Goal: Task Accomplishment & Management: Use online tool/utility

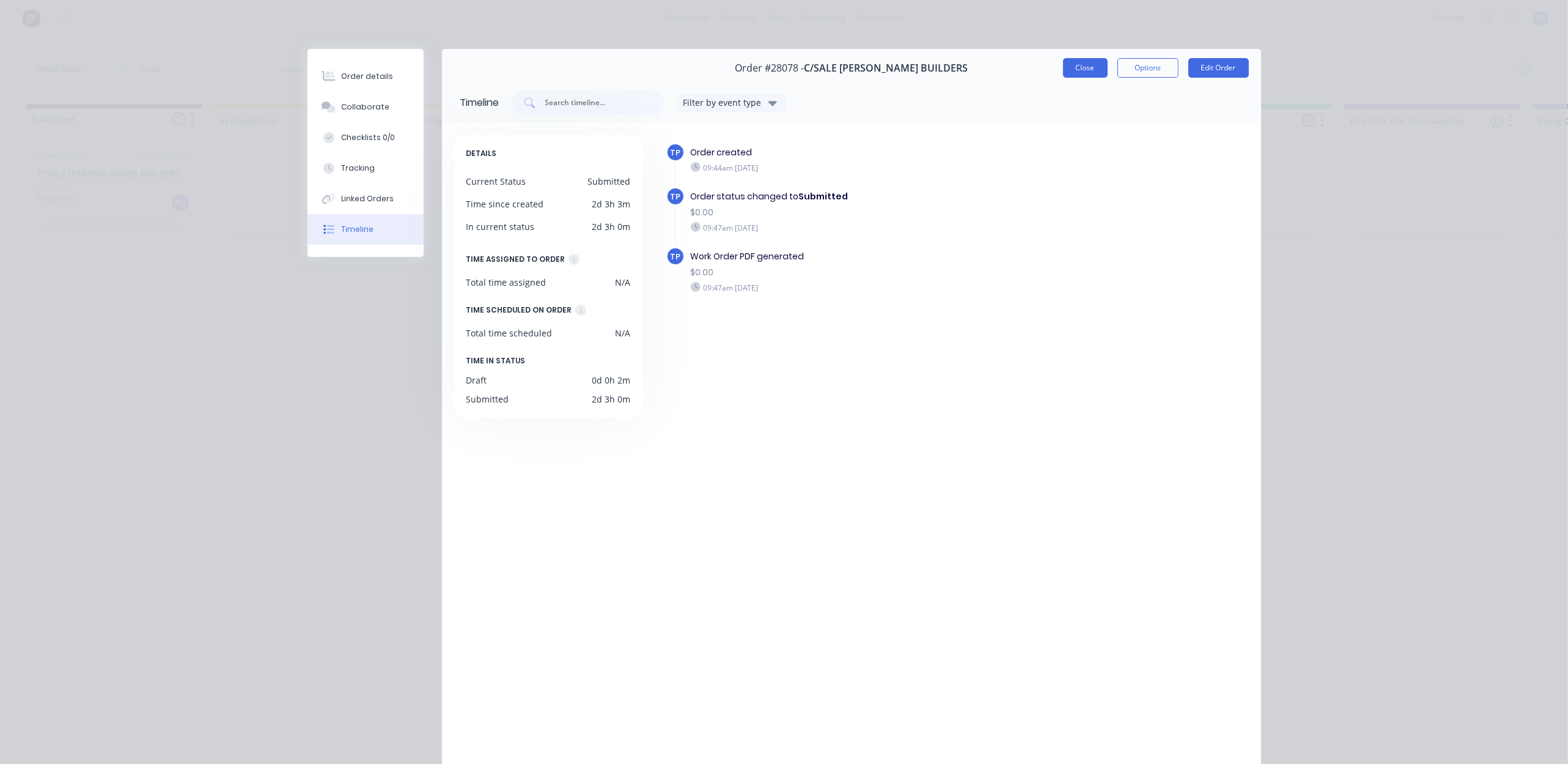
click at [1084, 70] on button "Close" at bounding box center [1085, 68] width 45 height 19
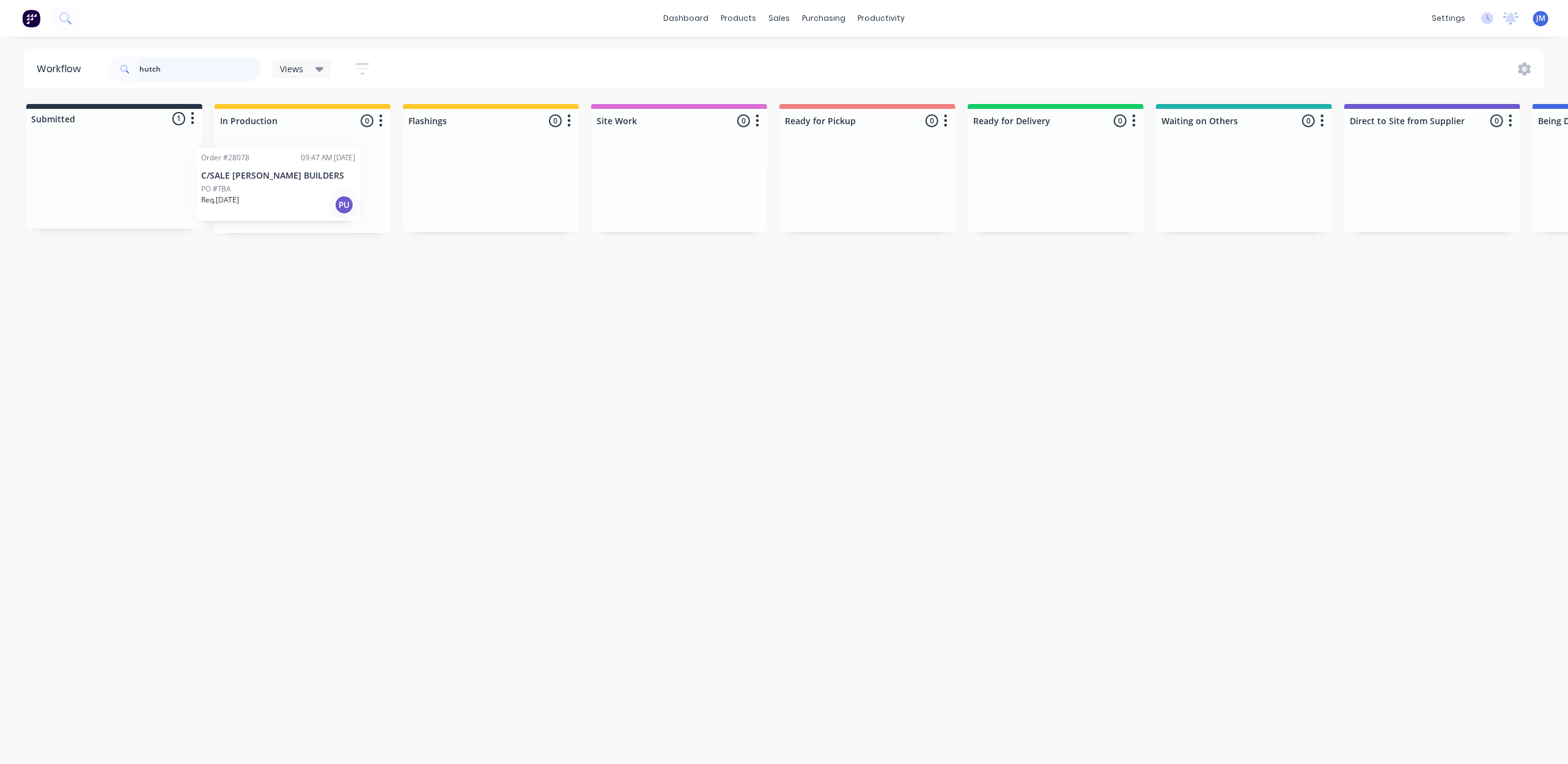
drag, startPoint x: 200, startPoint y: 218, endPoint x: 312, endPoint y: 211, distance: 112.2
click at [312, 211] on div "Submitted 1 Status colour #273444 hex #273444 Save Cancel Summaries Total order…" at bounding box center [1099, 168] width 2216 height 129
type input "h"
drag, startPoint x: 791, startPoint y: 262, endPoint x: 771, endPoint y: 179, distance: 85.4
click at [773, 189] on div "Submitted 0 Status colour #273444 hex #273444 Save Cancel Summaries Total order…" at bounding box center [1099, 168] width 2216 height 129
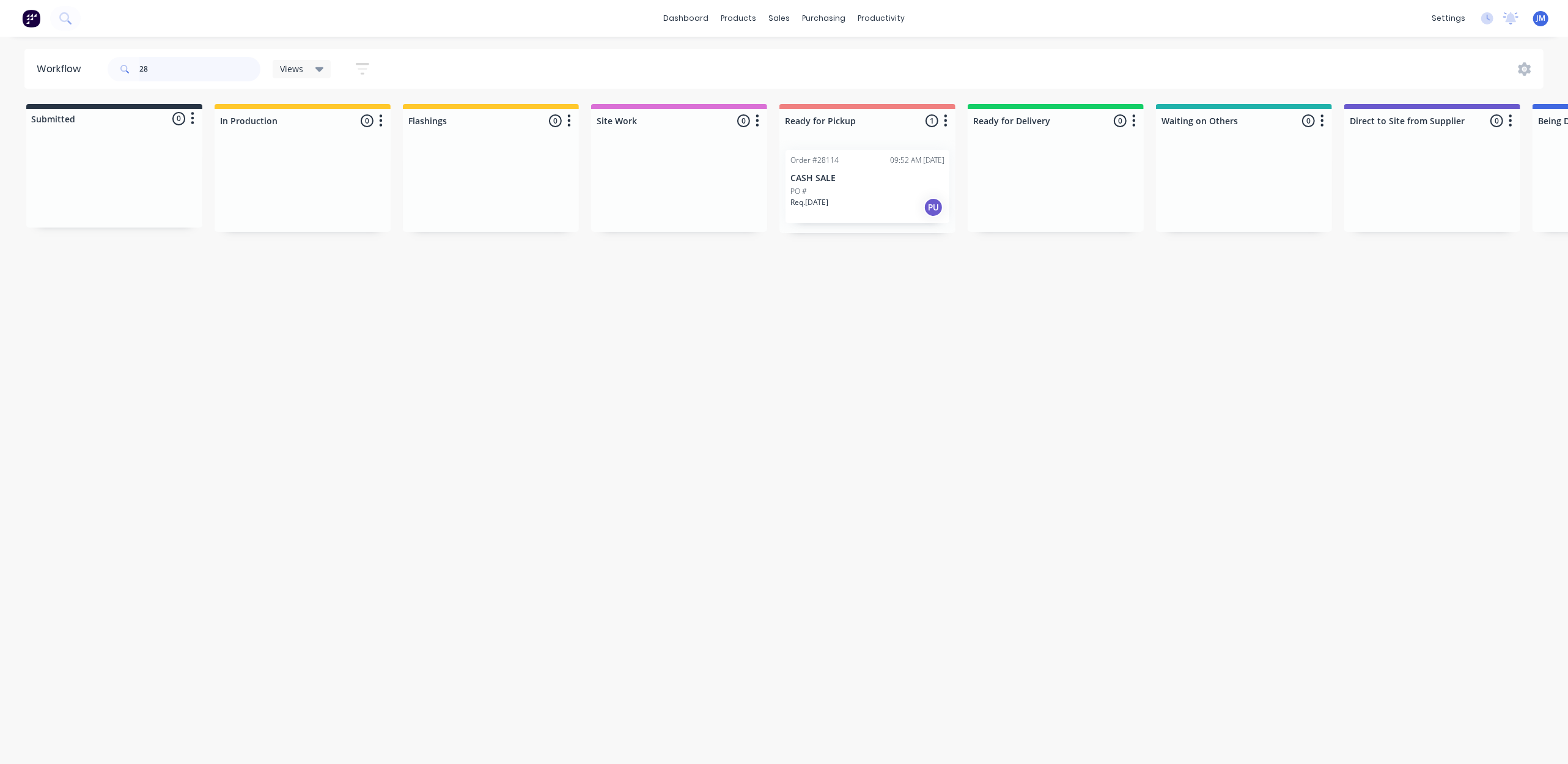
type input "2"
drag, startPoint x: 118, startPoint y: 174, endPoint x: 507, endPoint y: 191, distance: 389.4
click at [507, 191] on div "Submitted 1 Status colour #273444 hex #273444 Save Cancel Summaries Total order…" at bounding box center [1099, 168] width 2216 height 129
type input "2"
click at [851, 288] on div "Mark as Picked Up" at bounding box center [880, 294] width 123 height 25
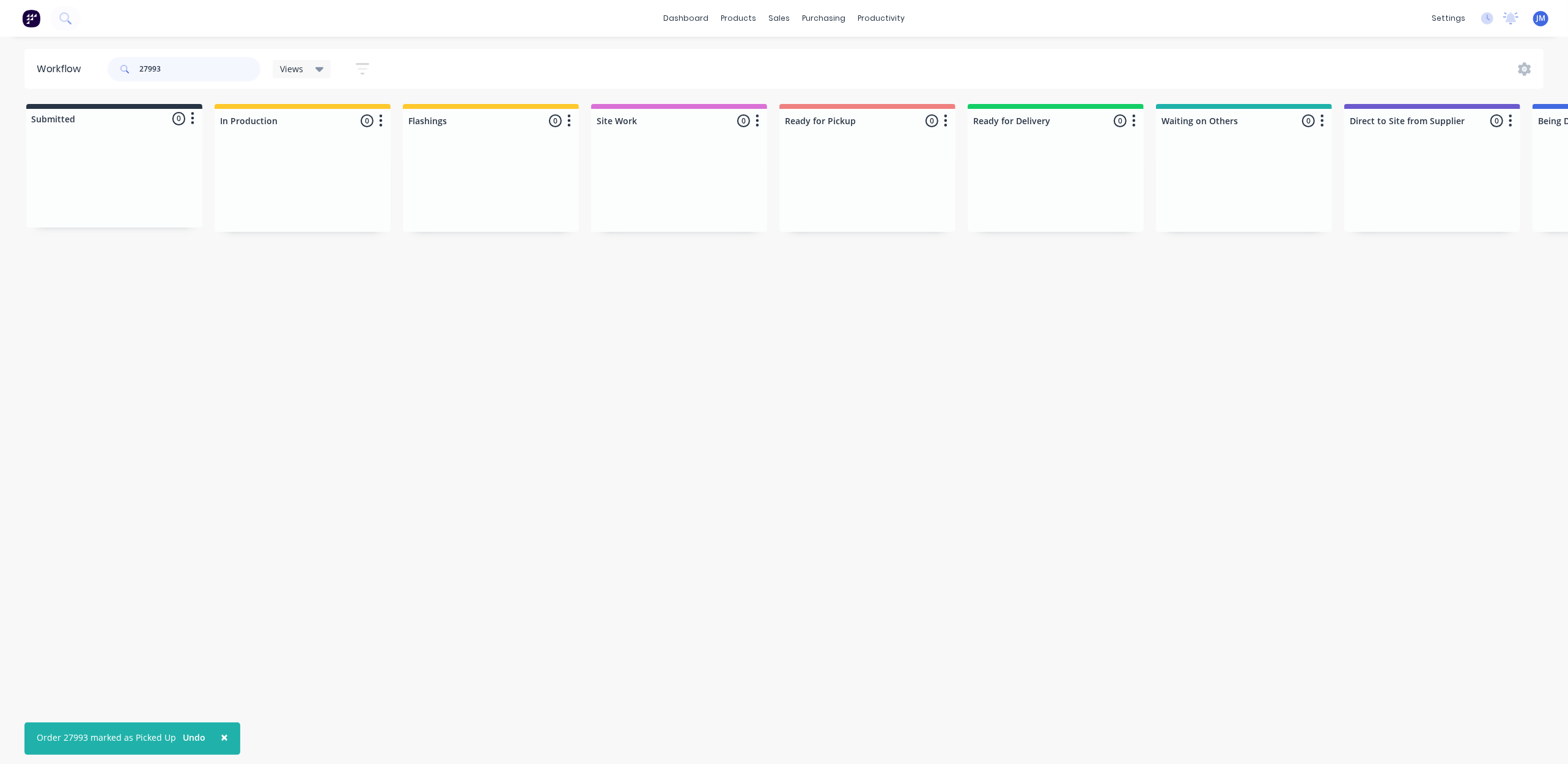
click at [192, 61] on input "27993" at bounding box center [200, 69] width 121 height 25
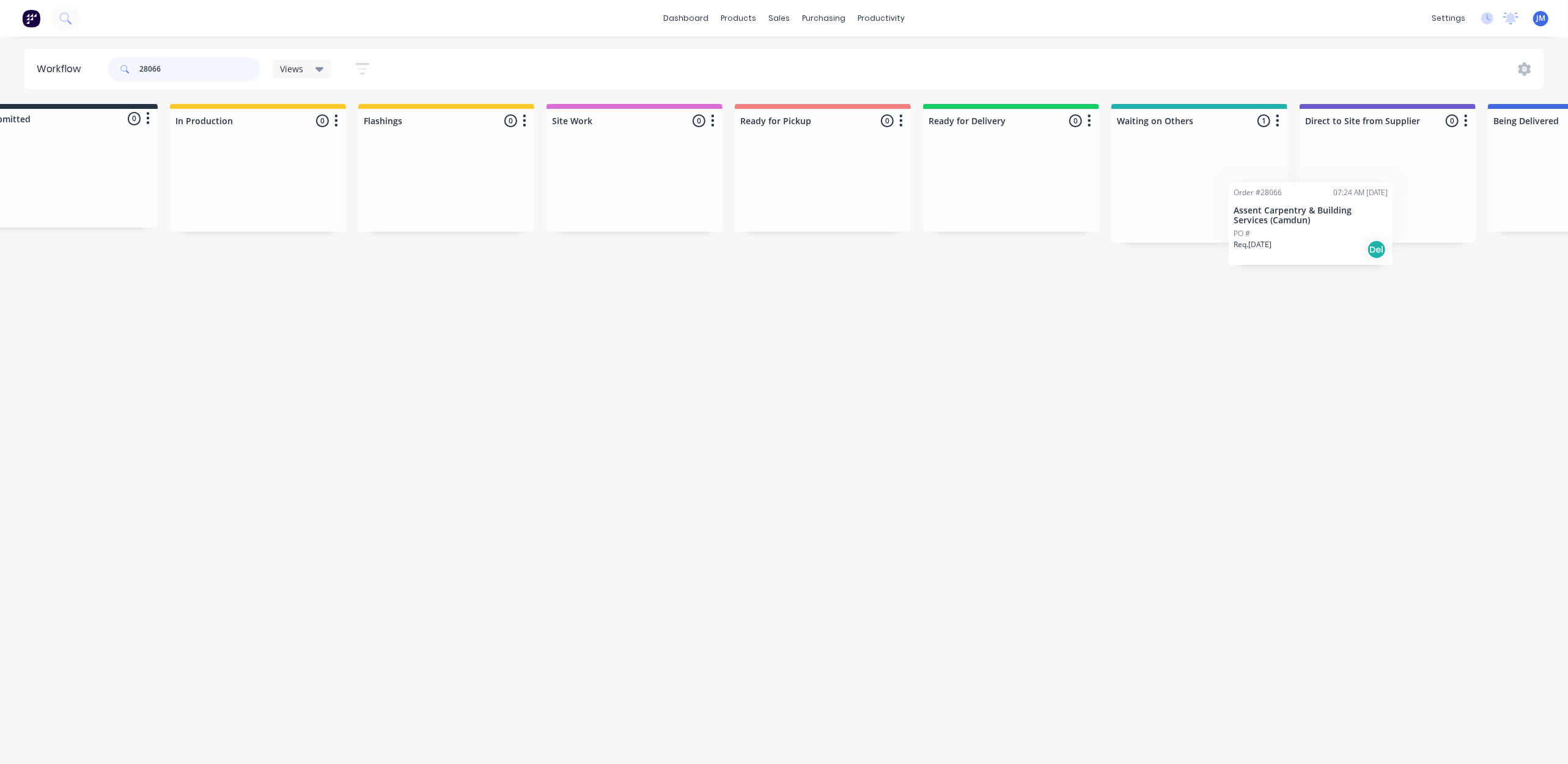
drag, startPoint x: 1137, startPoint y: 201, endPoint x: 1219, endPoint y: 233, distance: 88.0
click at [1228, 234] on div "Order #28066 07:24 AM [DATE] Assent Carpentry & Building Services (Camdun) PO #…" at bounding box center [1199, 192] width 176 height 103
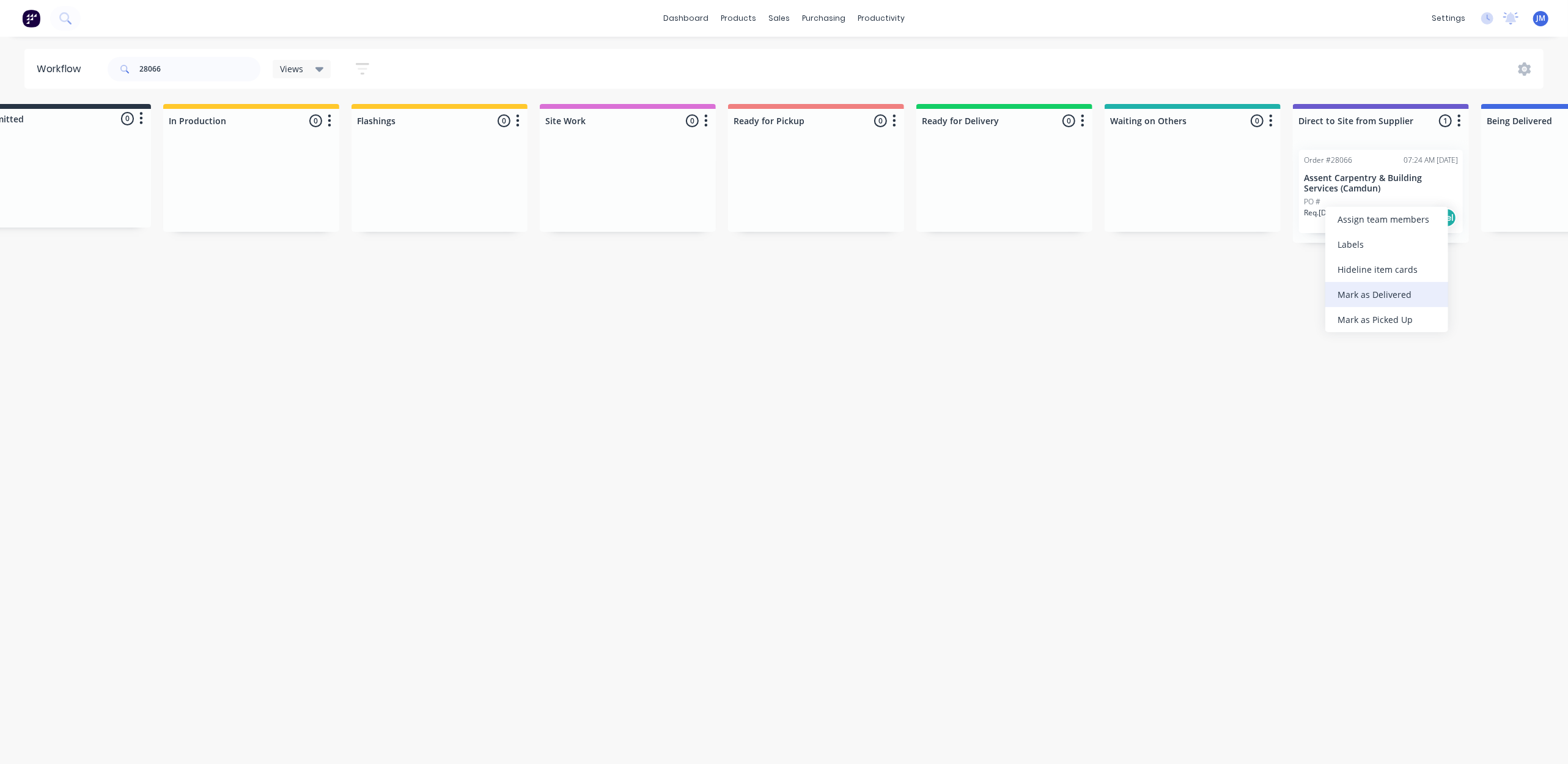
click at [1360, 297] on div "Mark as Delivered" at bounding box center [1386, 294] width 123 height 25
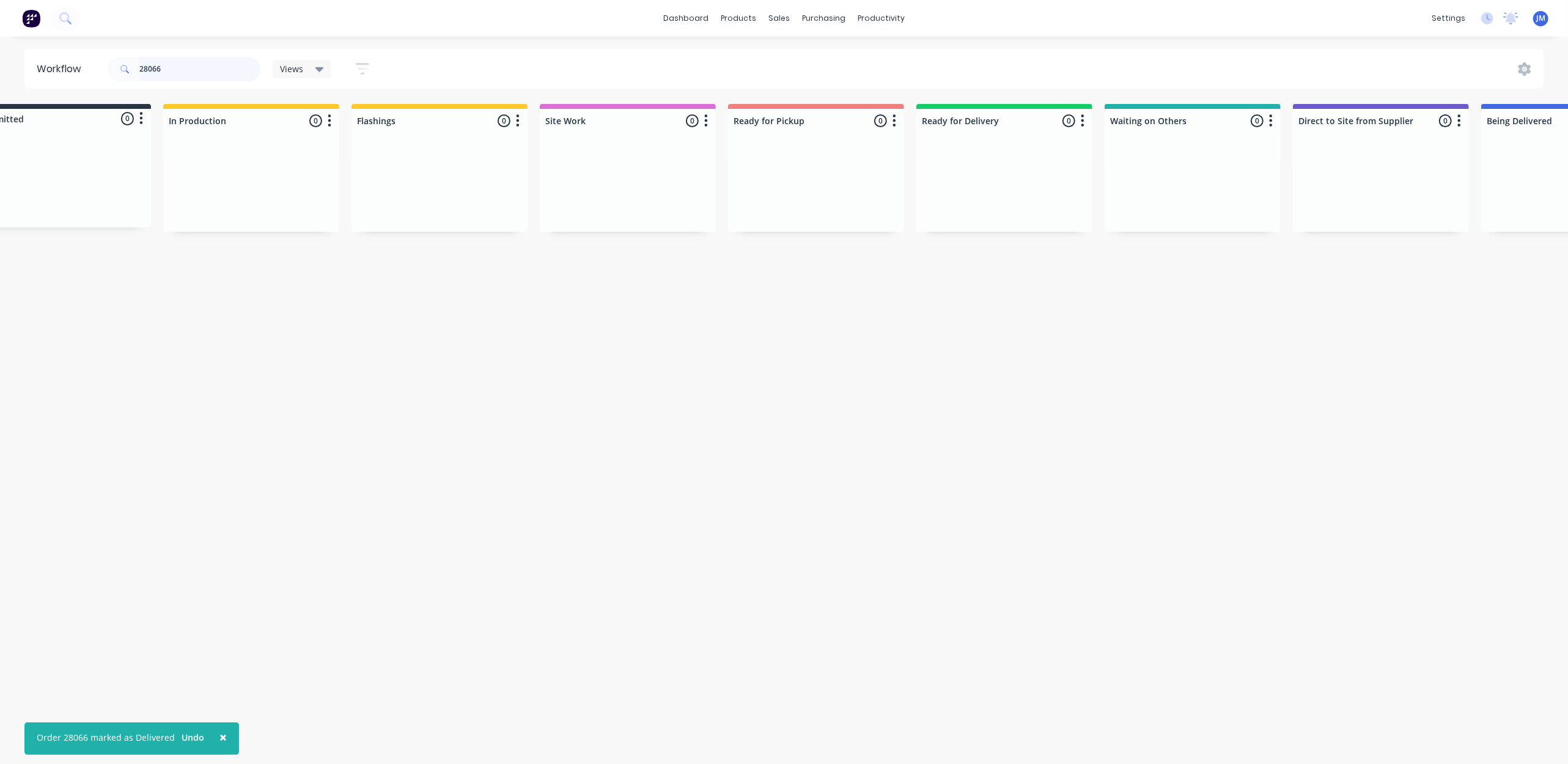
click at [203, 75] on input "28066" at bounding box center [200, 69] width 121 height 25
type input "2"
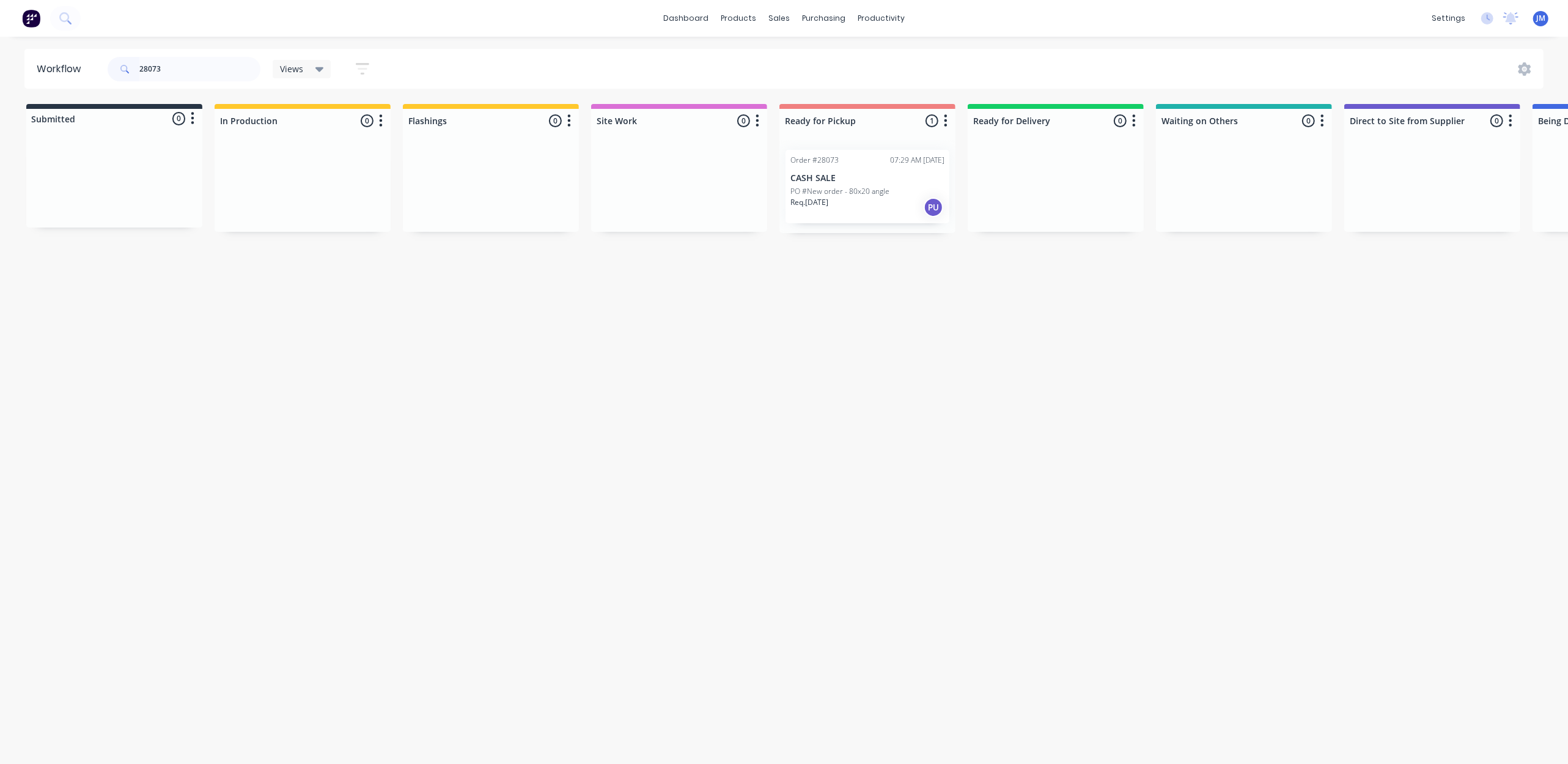
click at [904, 214] on div "Req. [DATE] PU" at bounding box center [867, 207] width 154 height 21
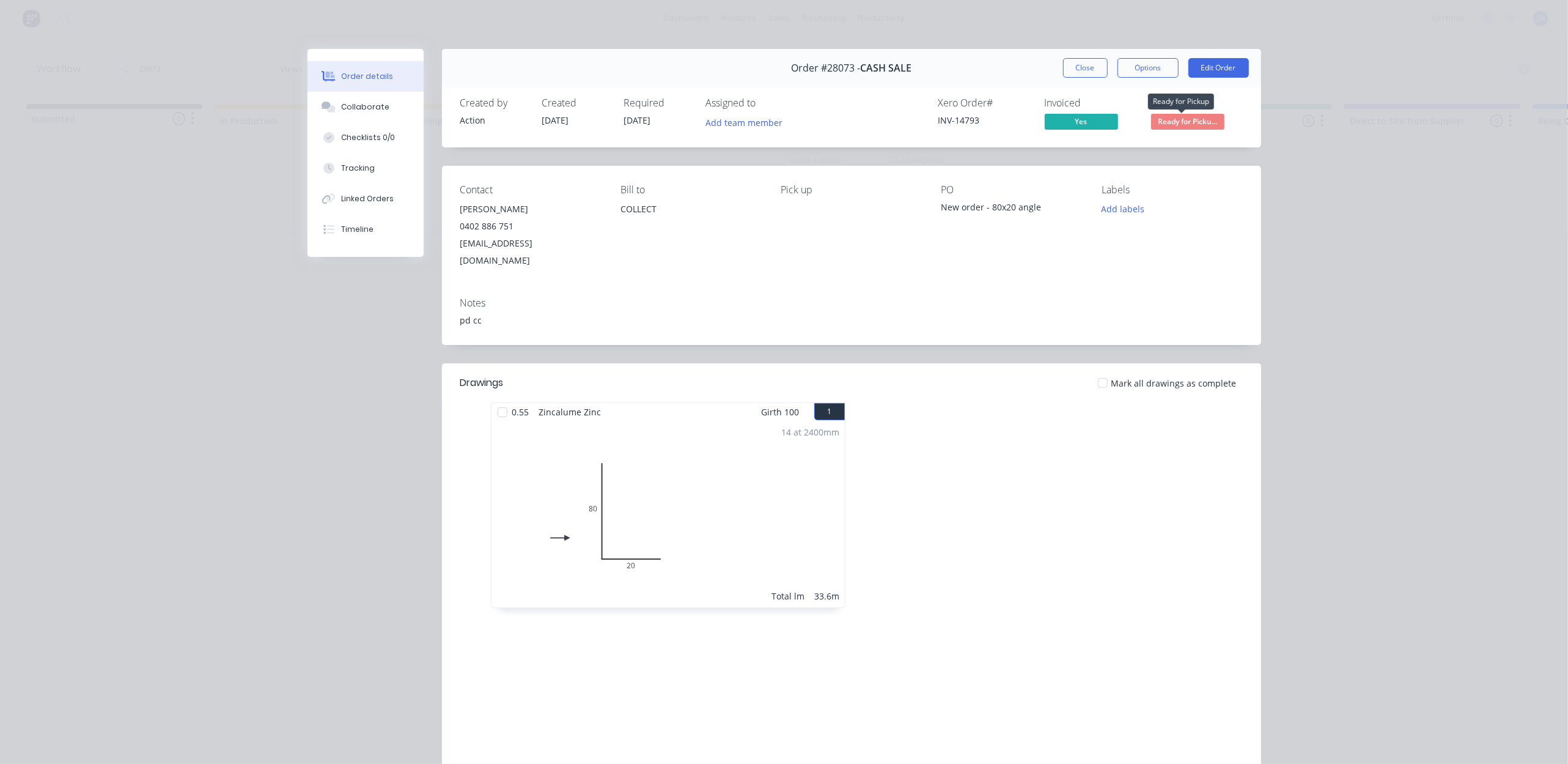
click at [1158, 121] on span "Ready for Picku..." at bounding box center [1187, 121] width 73 height 16
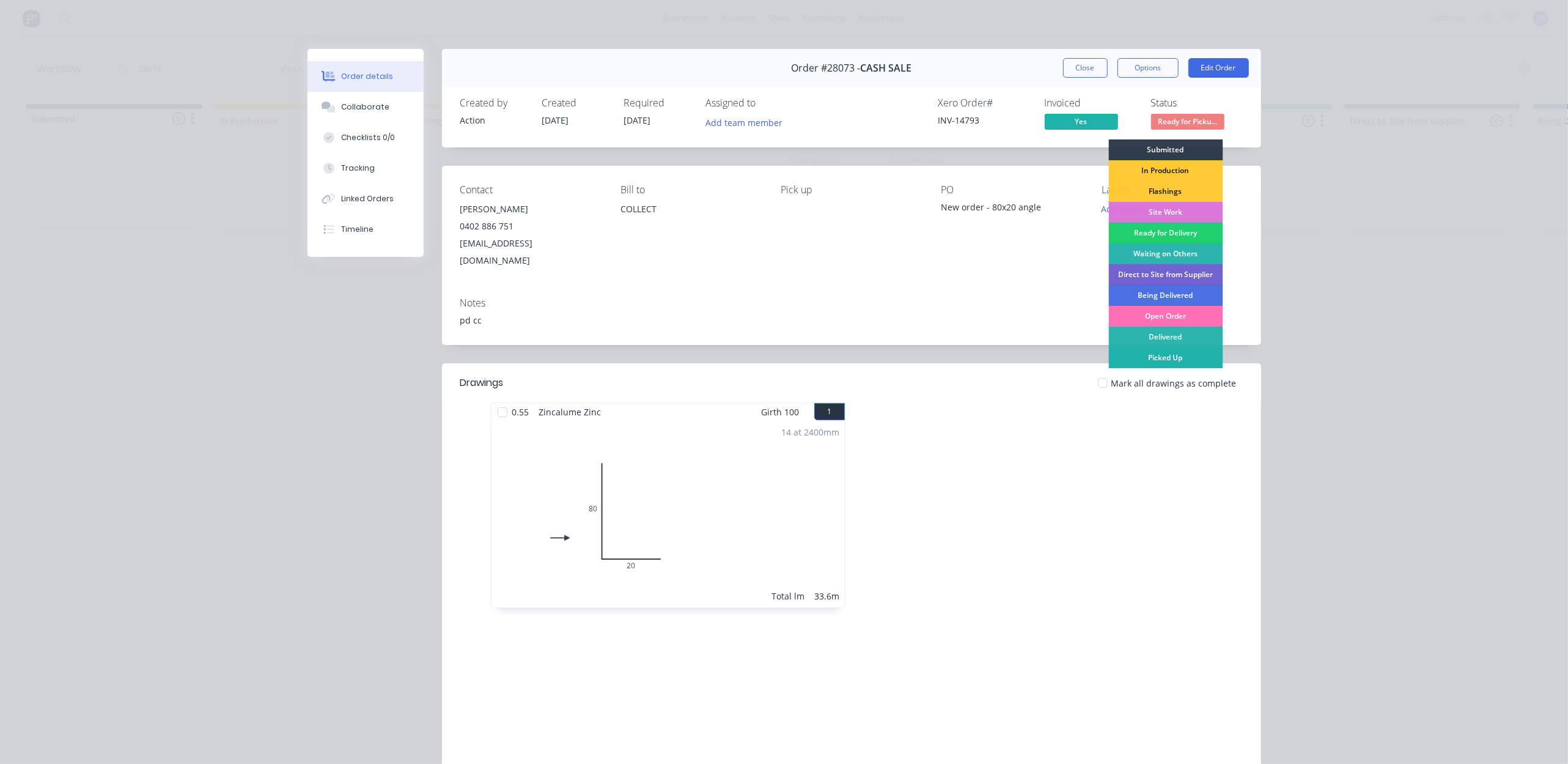
drag, startPoint x: 1158, startPoint y: 361, endPoint x: 1108, endPoint y: 353, distance: 50.6
click at [1155, 360] on div "Picked Up" at bounding box center [1165, 358] width 114 height 21
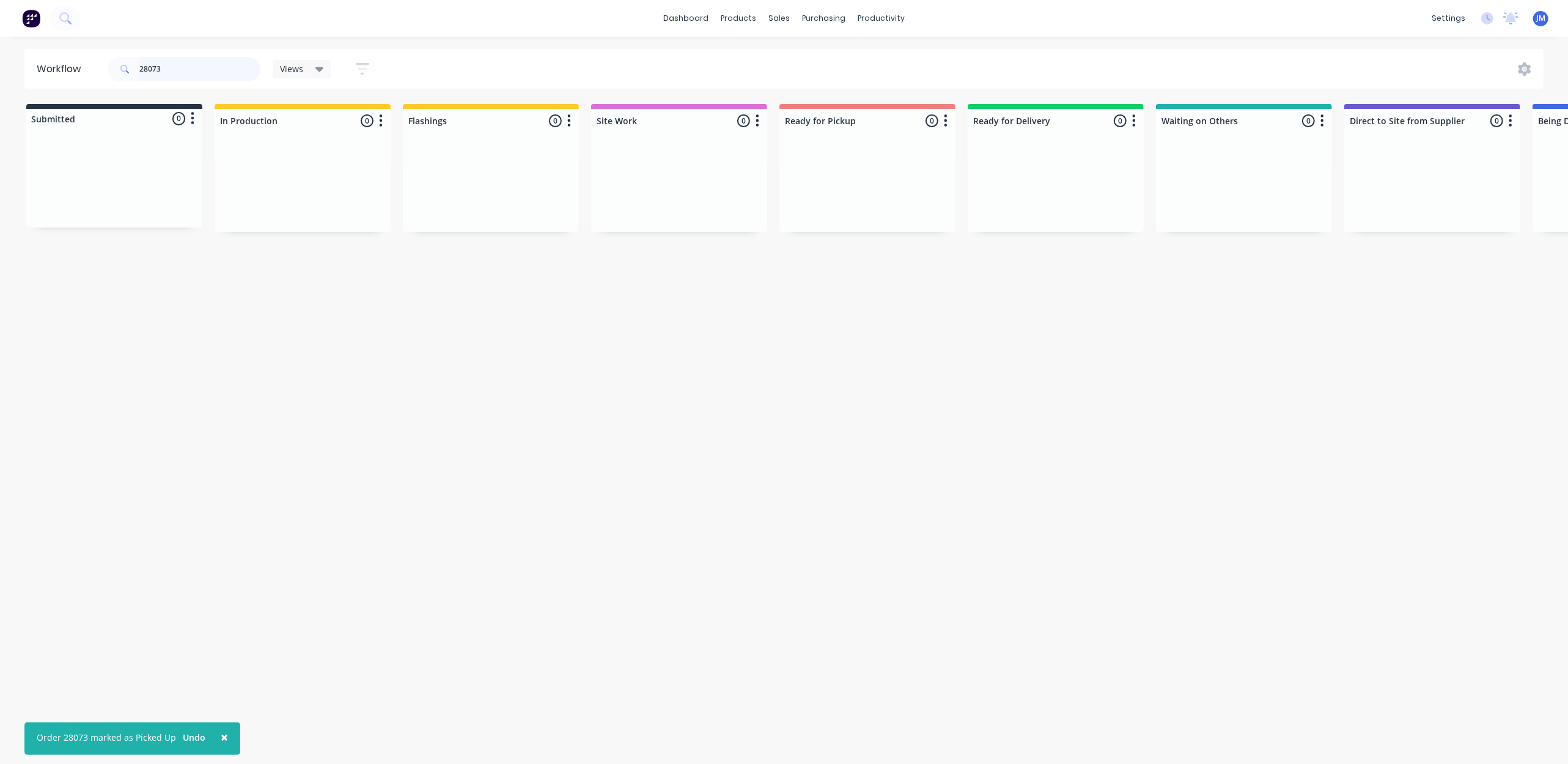
click at [186, 78] on input "28073" at bounding box center [200, 69] width 121 height 25
type input "2"
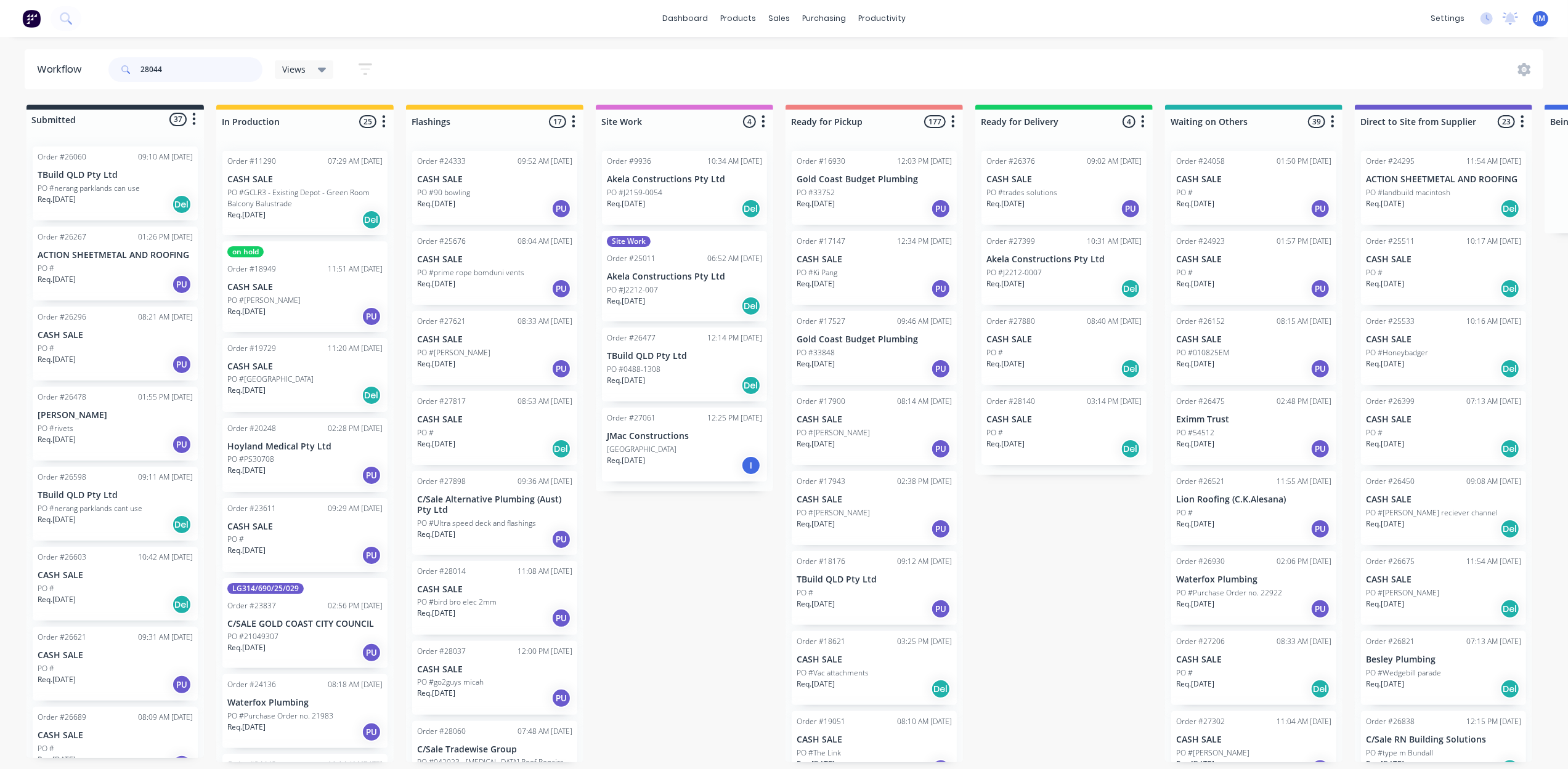
click at [186, 67] on input "28044" at bounding box center [201, 69] width 122 height 25
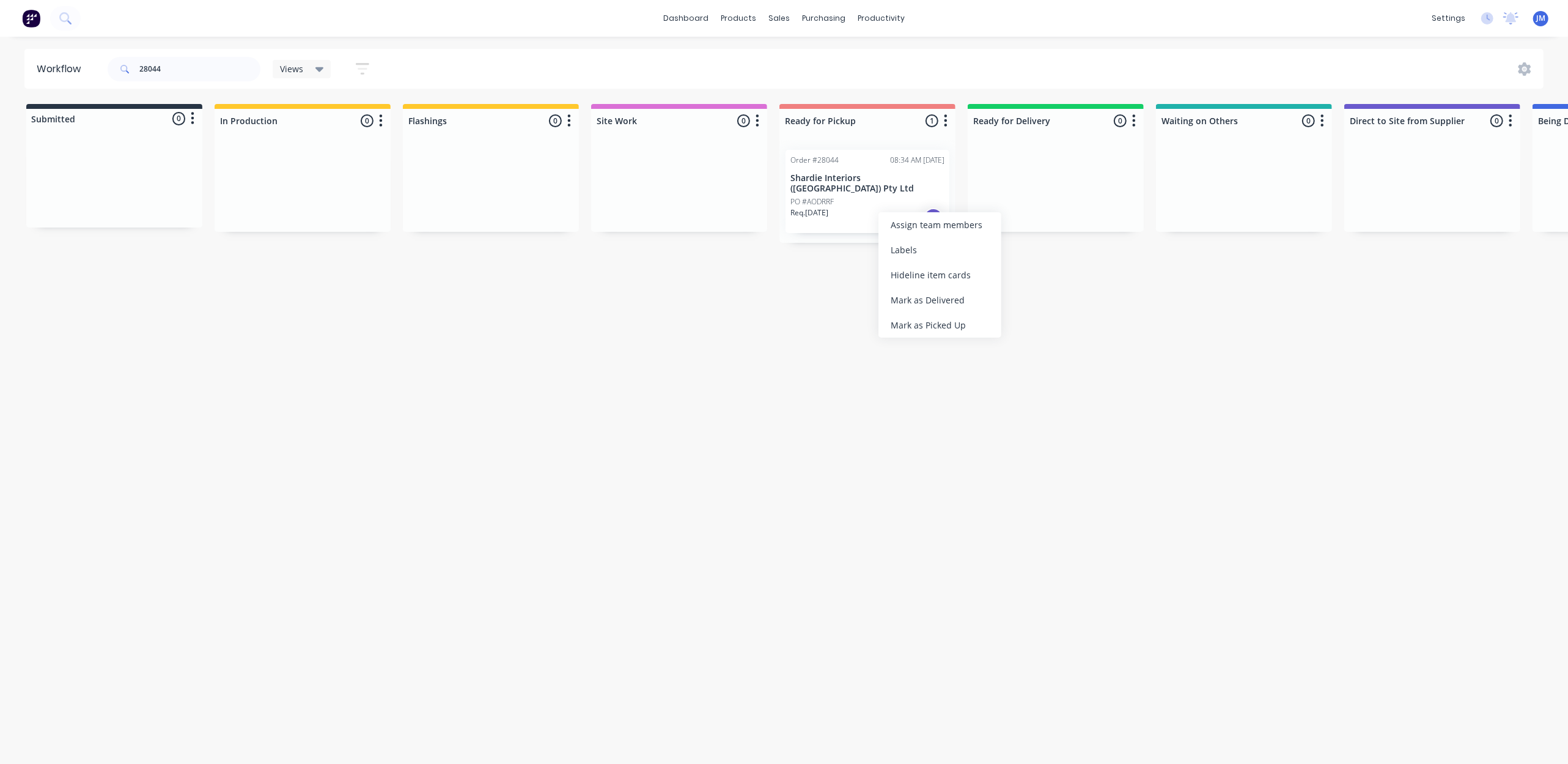
drag, startPoint x: 895, startPoint y: 321, endPoint x: 907, endPoint y: 319, distance: 12.2
click at [900, 319] on div "Mark as Picked Up" at bounding box center [939, 325] width 123 height 25
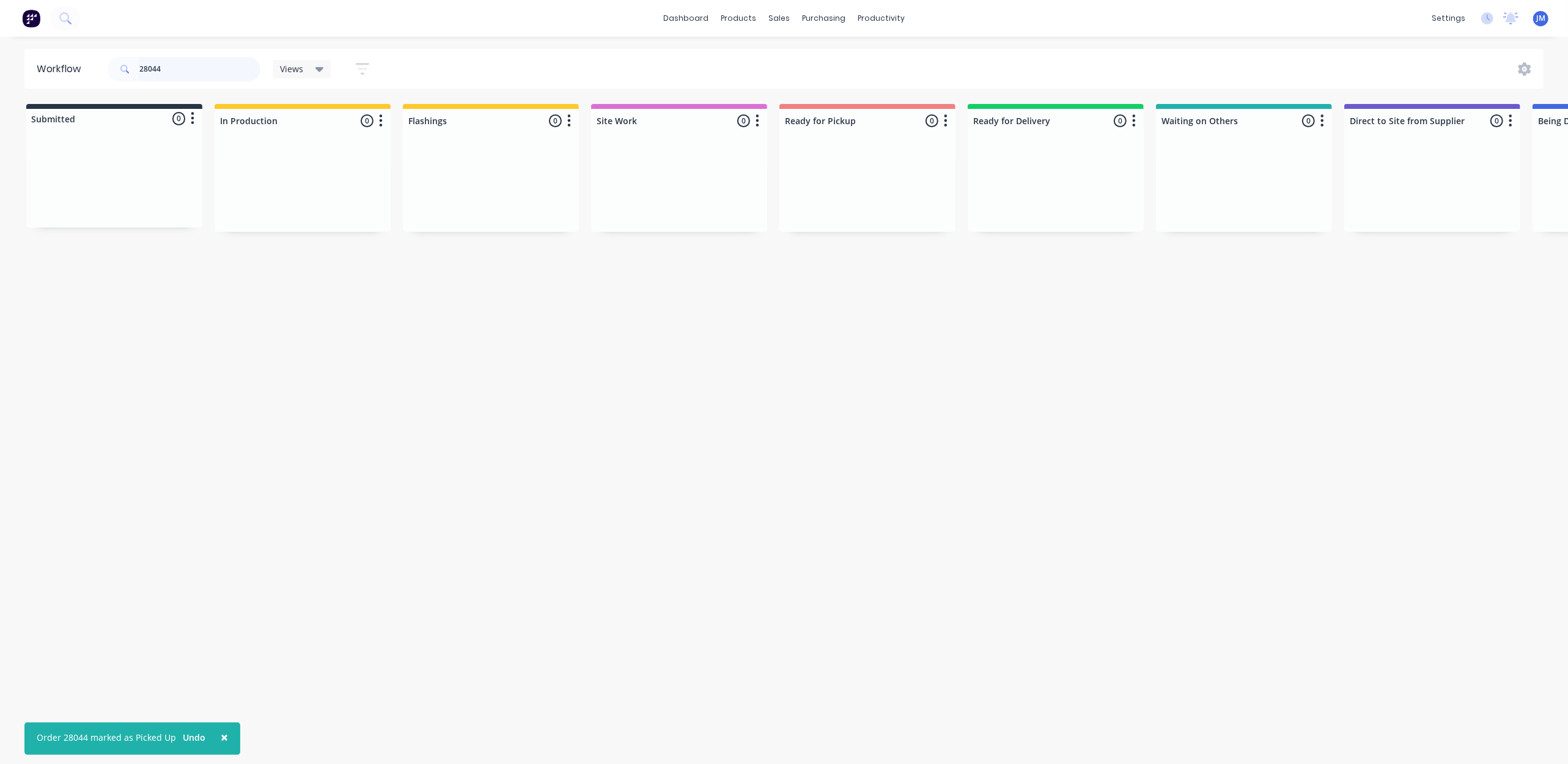
click at [186, 64] on input "28044" at bounding box center [200, 69] width 121 height 25
type input "2"
